Goal: Navigation & Orientation: Understand site structure

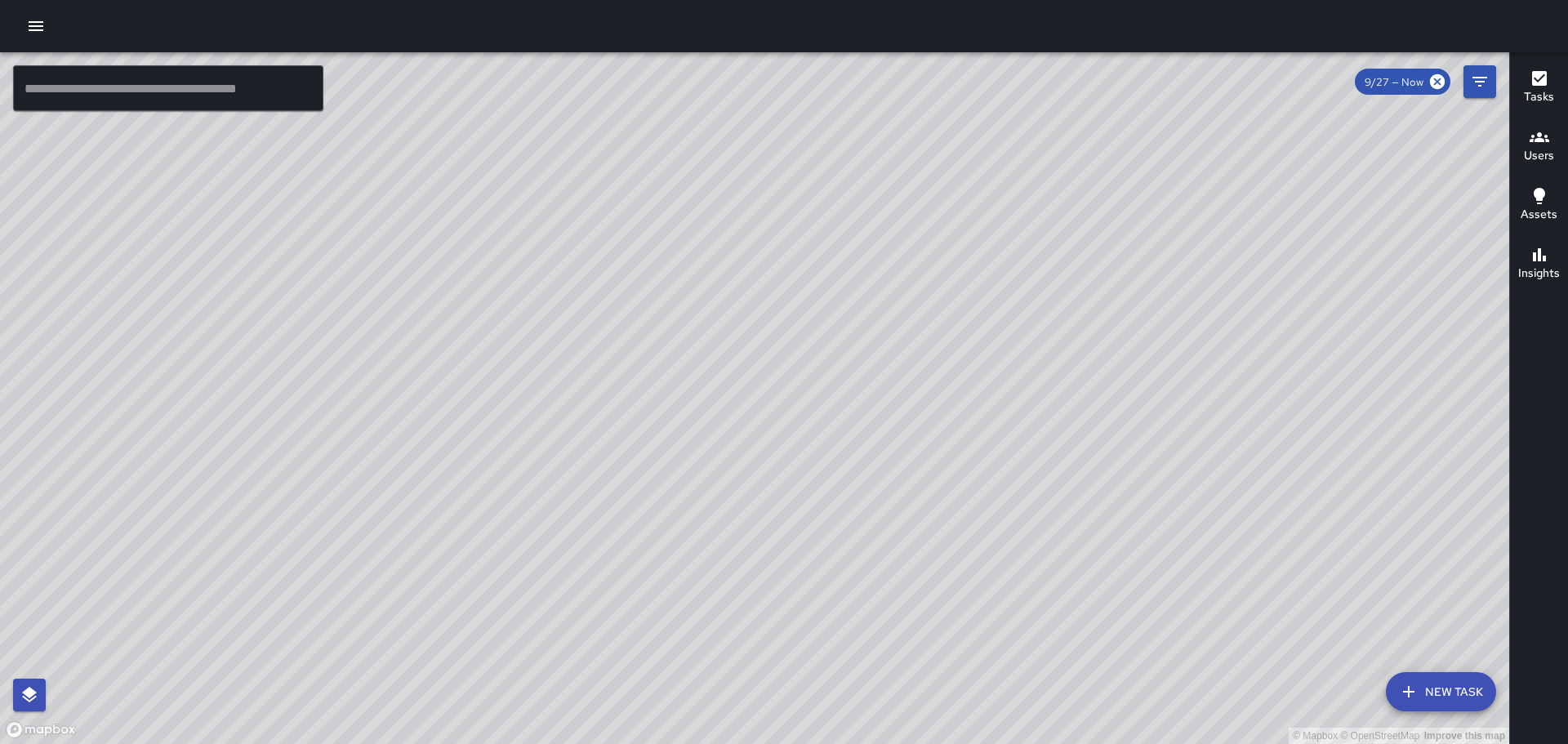
drag, startPoint x: 844, startPoint y: 629, endPoint x: 845, endPoint y: 434, distance: 195.0
click at [845, 434] on div "© Mapbox © OpenStreetMap Improve this map" at bounding box center [755, 398] width 1509 height 692
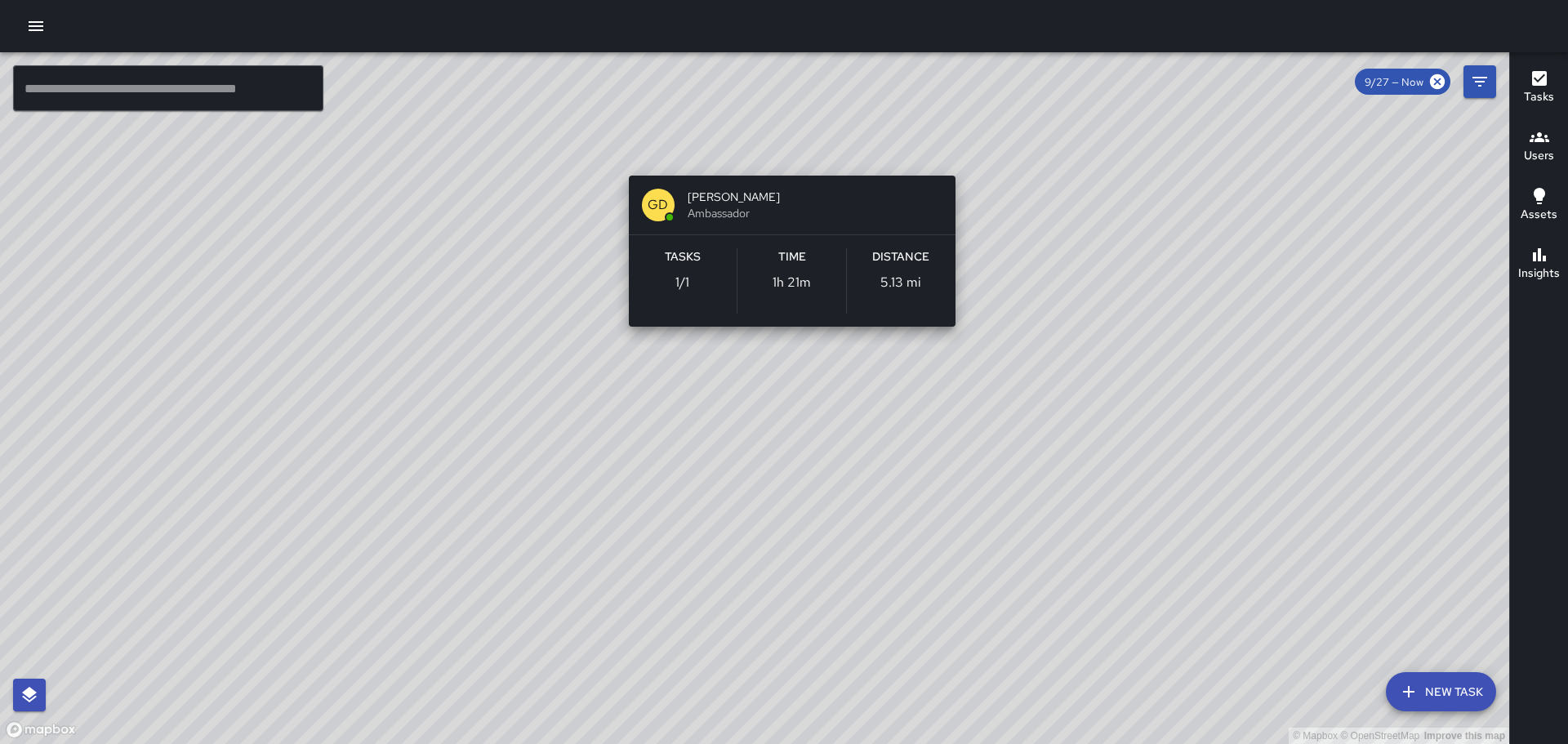
click at [792, 154] on div "© Mapbox © OpenStreetMap Improve this map [PERSON_NAME] Ambassador Tasks 1 / 1 …" at bounding box center [755, 398] width 1509 height 692
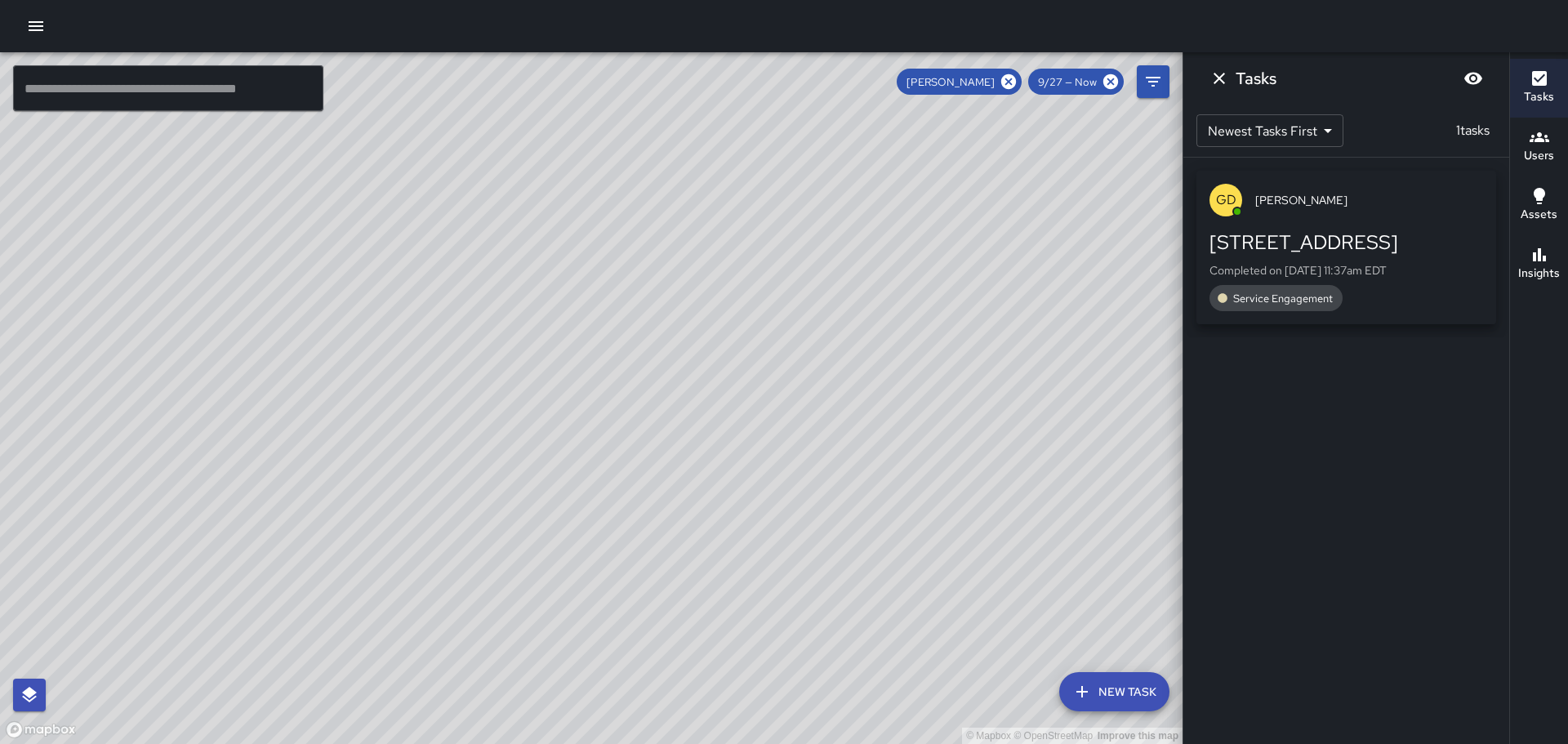
click at [691, 156] on div "© Mapbox © OpenStreetMap Improve this map" at bounding box center [591, 398] width 1183 height 692
click at [1109, 81] on icon at bounding box center [1110, 81] width 14 height 14
click at [1014, 85] on icon at bounding box center [1008, 81] width 14 height 14
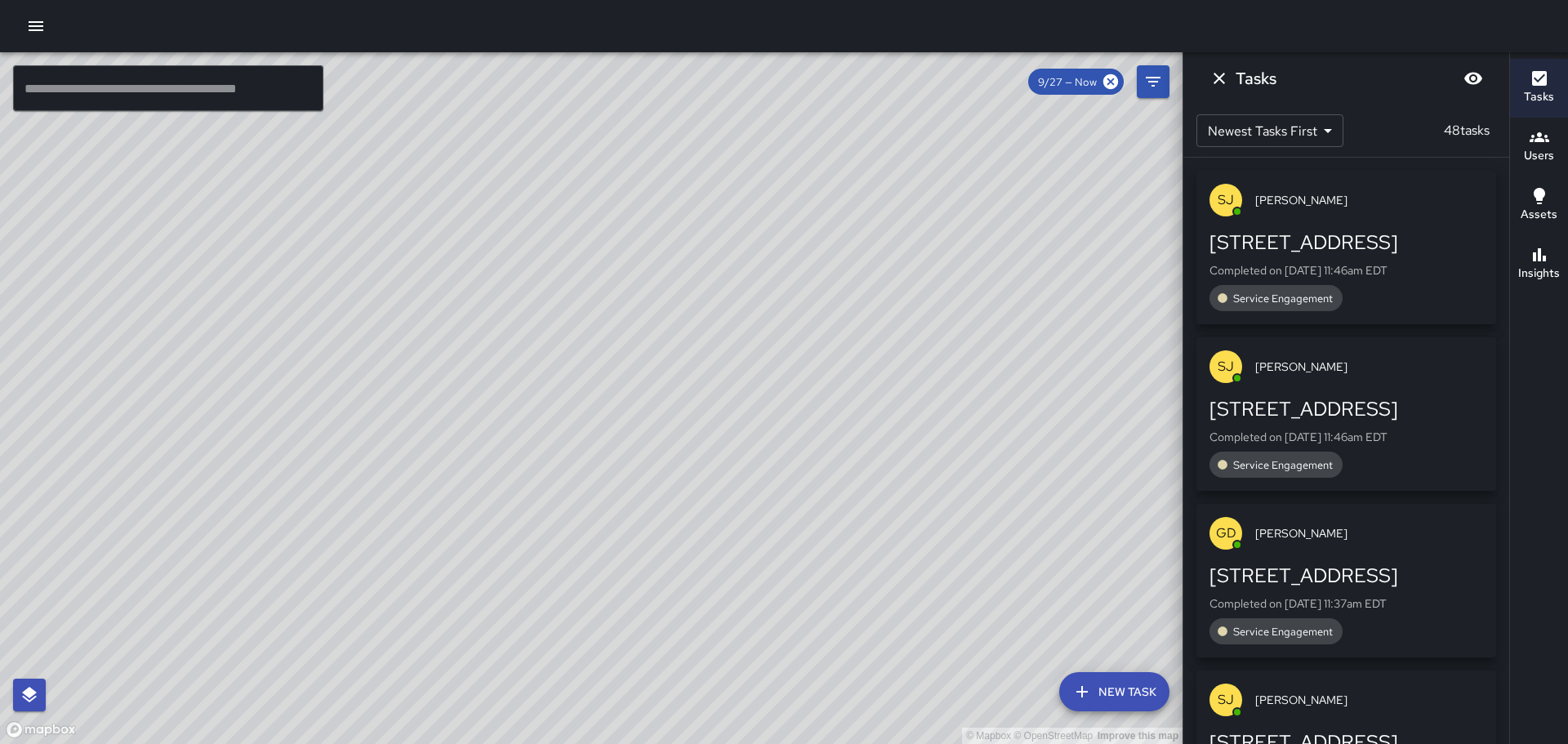
click at [573, 182] on div "© Mapbox © OpenStreetMap Improve this map SJ [PERSON_NAME] Ambassador Tasks 7 /…" at bounding box center [591, 398] width 1183 height 692
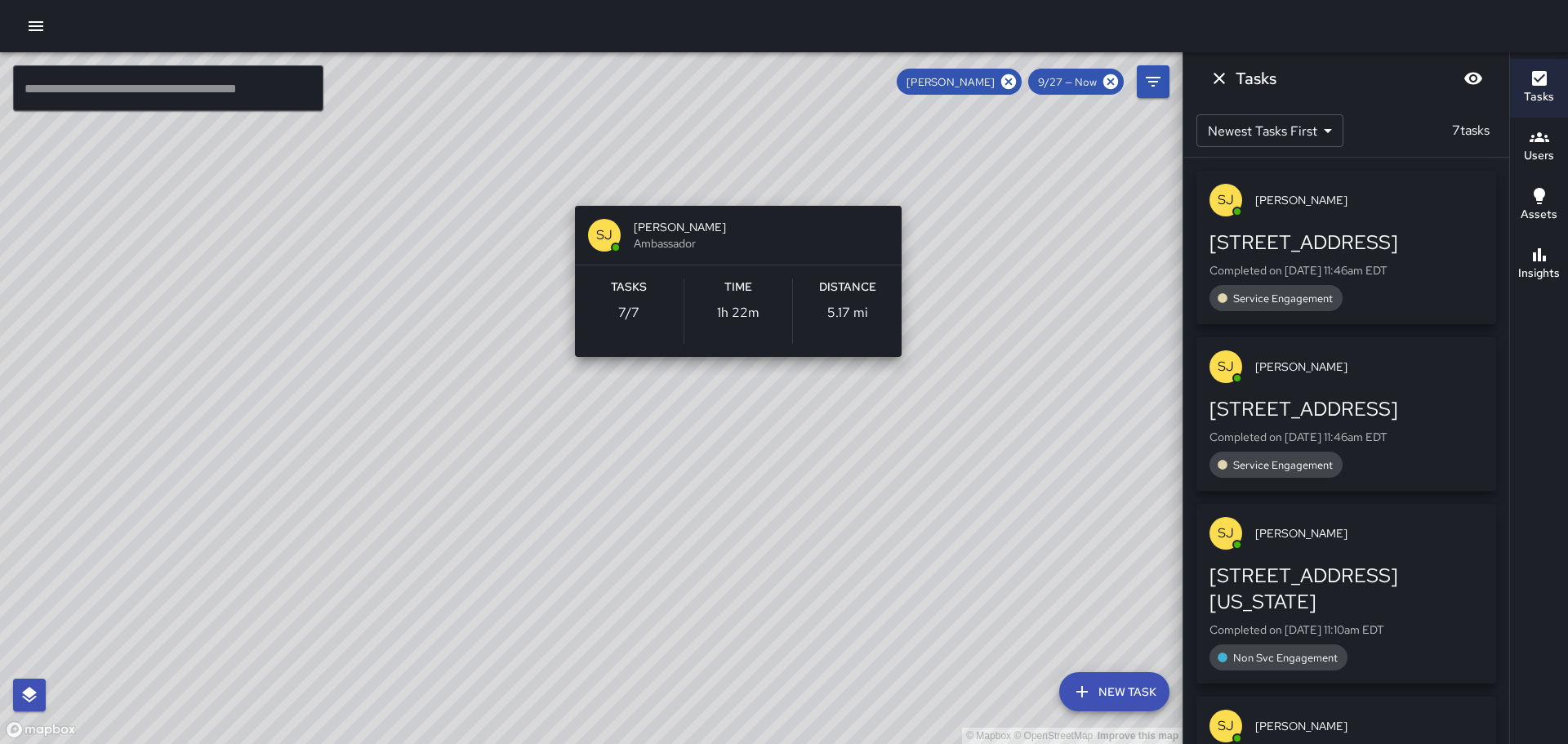
click at [575, 182] on div "© Mapbox © OpenStreetMap Improve this map SJ [PERSON_NAME] Ambassador Tasks 7 /…" at bounding box center [591, 398] width 1183 height 692
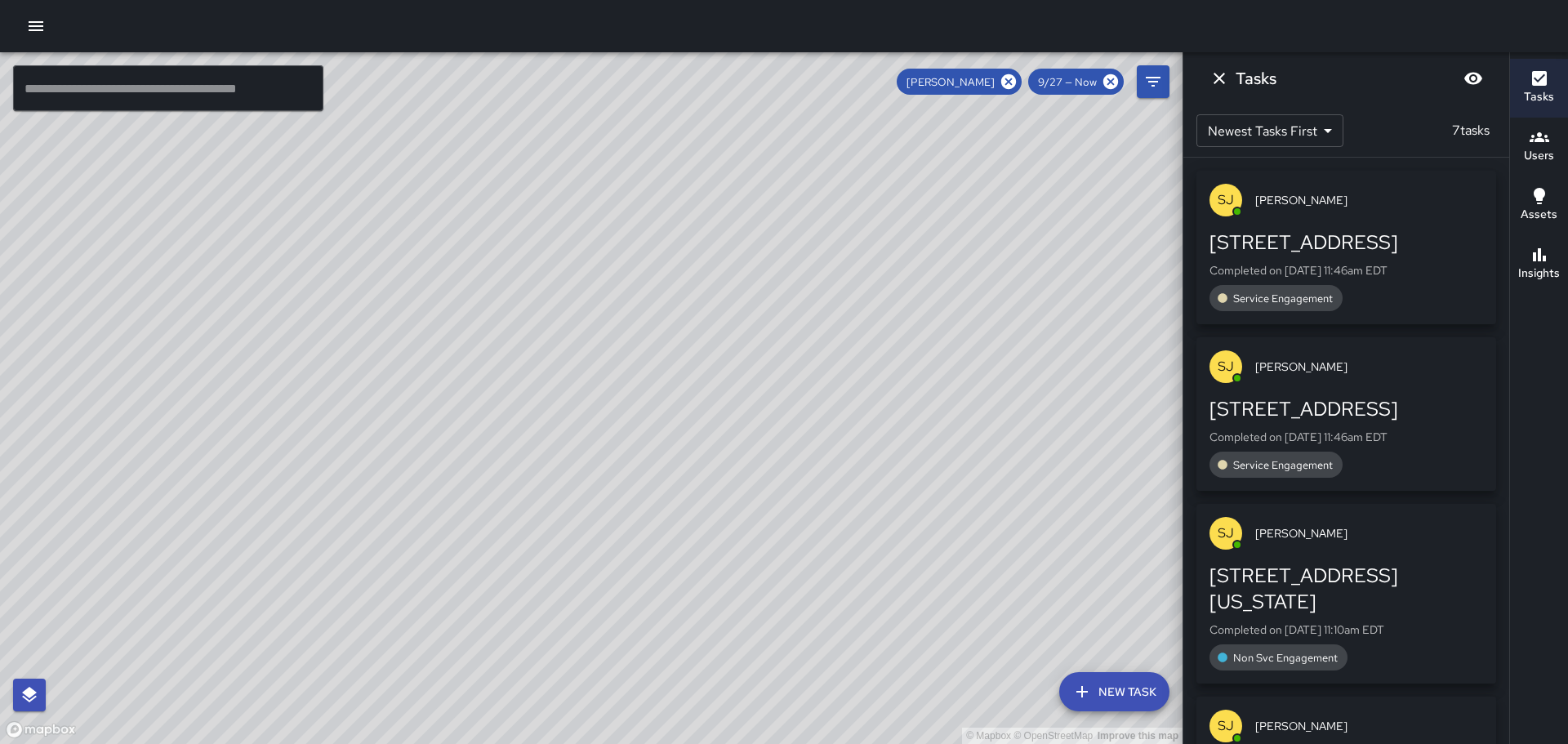
drag, startPoint x: 1051, startPoint y: 309, endPoint x: 932, endPoint y: 520, distance: 242.2
click at [932, 520] on div "© Mapbox © OpenStreetMap Improve this map" at bounding box center [591, 398] width 1183 height 692
drag, startPoint x: 1025, startPoint y: 523, endPoint x: 972, endPoint y: 524, distance: 53.0
click at [972, 524] on div "© Mapbox © OpenStreetMap Improve this map" at bounding box center [591, 398] width 1183 height 692
drag, startPoint x: 973, startPoint y: 608, endPoint x: 990, endPoint y: 292, distance: 316.5
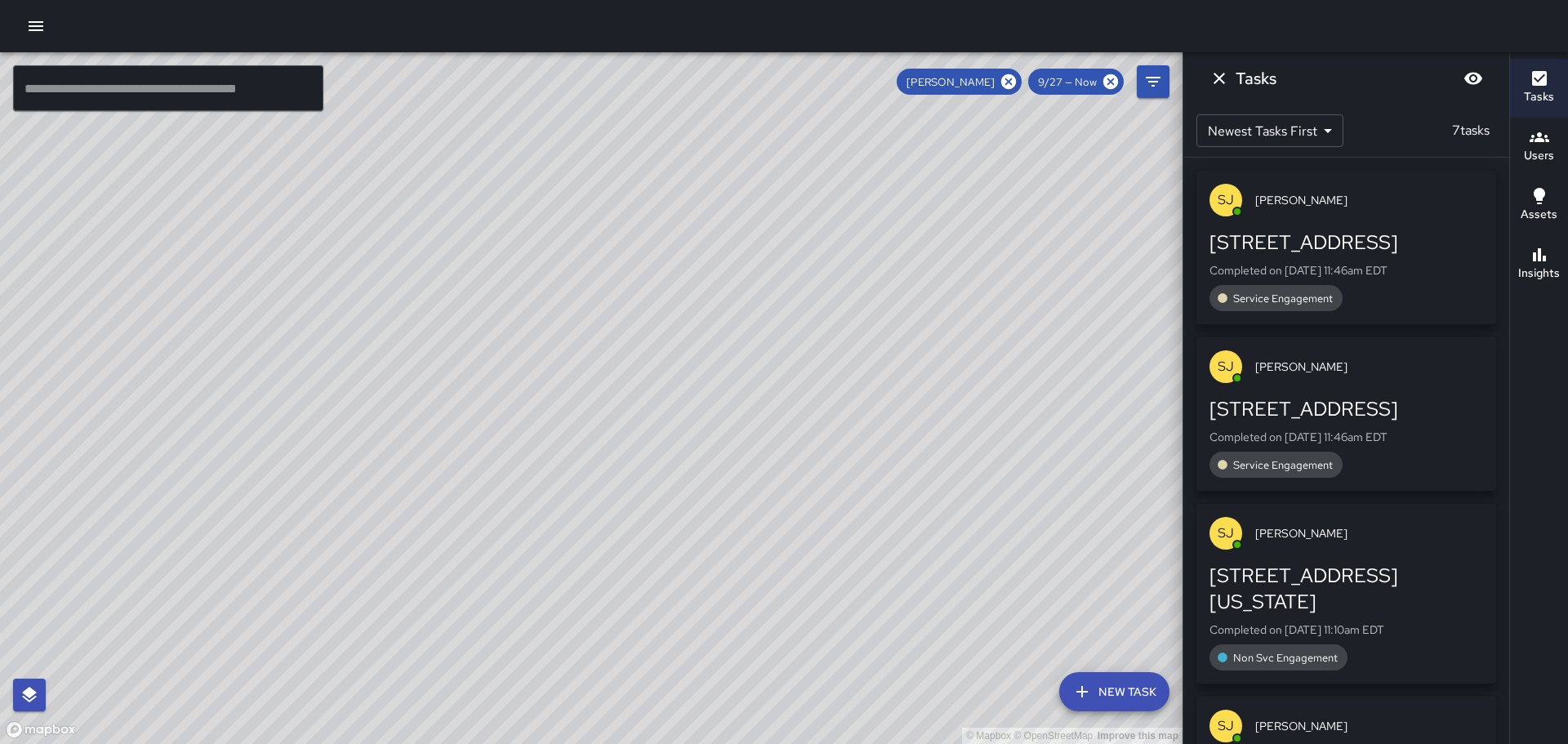
click at [990, 292] on div "© Mapbox © OpenStreetMap Improve this map" at bounding box center [591, 398] width 1183 height 692
